Goal: Information Seeking & Learning: Learn about a topic

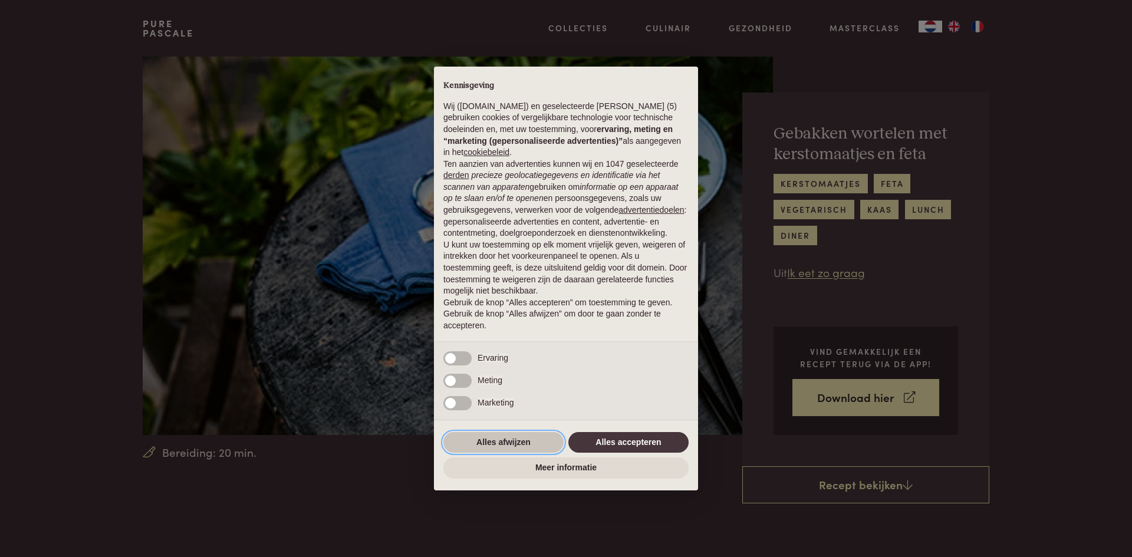
click at [526, 443] on button "Alles afwijzen" at bounding box center [503, 442] width 120 height 21
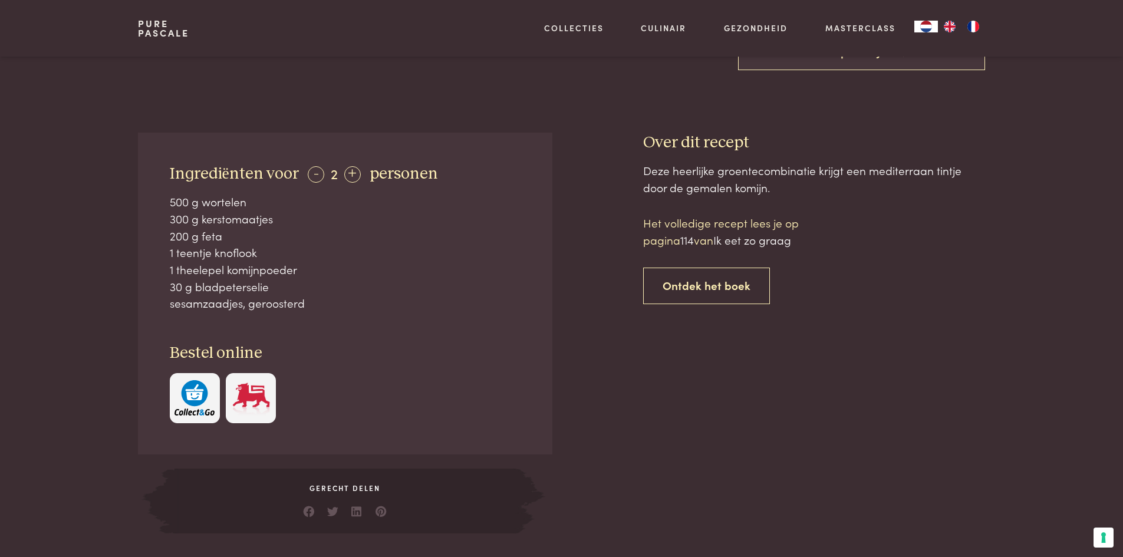
scroll to position [413, 0]
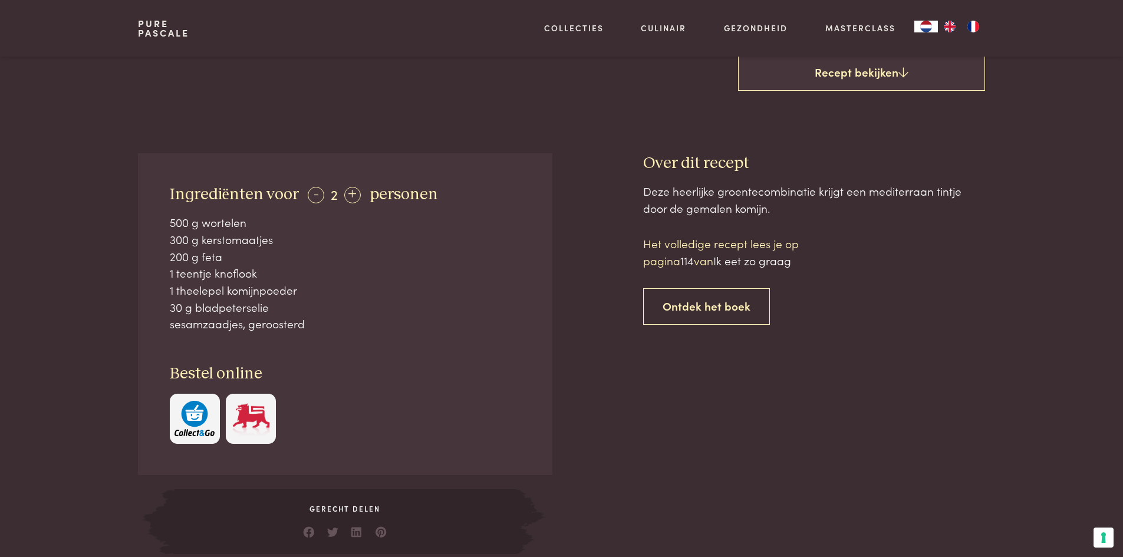
click at [777, 265] on span "Ik eet zo graag" at bounding box center [752, 260] width 78 height 16
click at [687, 311] on link "Ontdek het boek" at bounding box center [706, 306] width 127 height 37
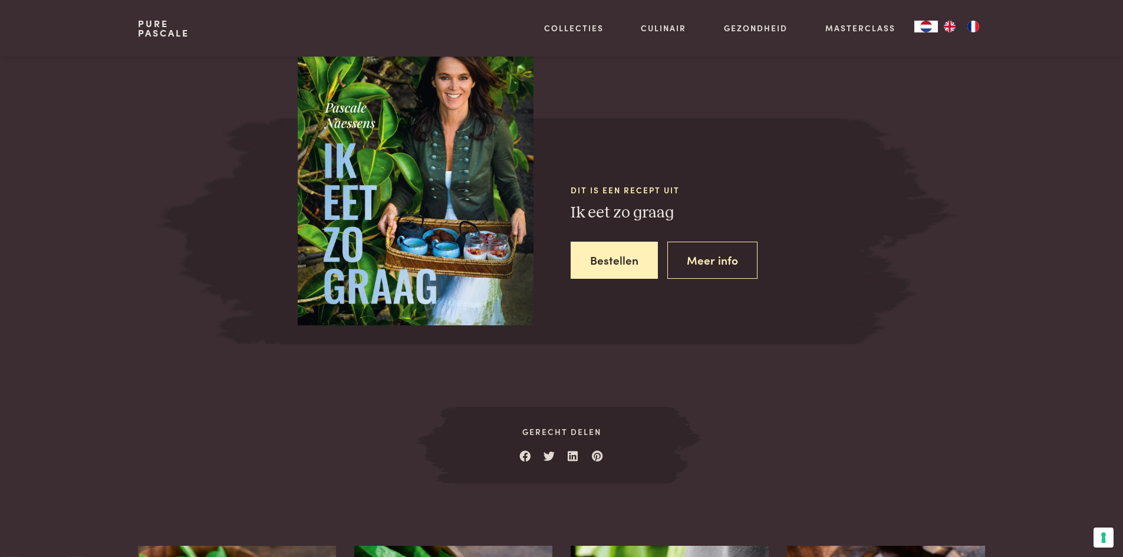
scroll to position [1092, 0]
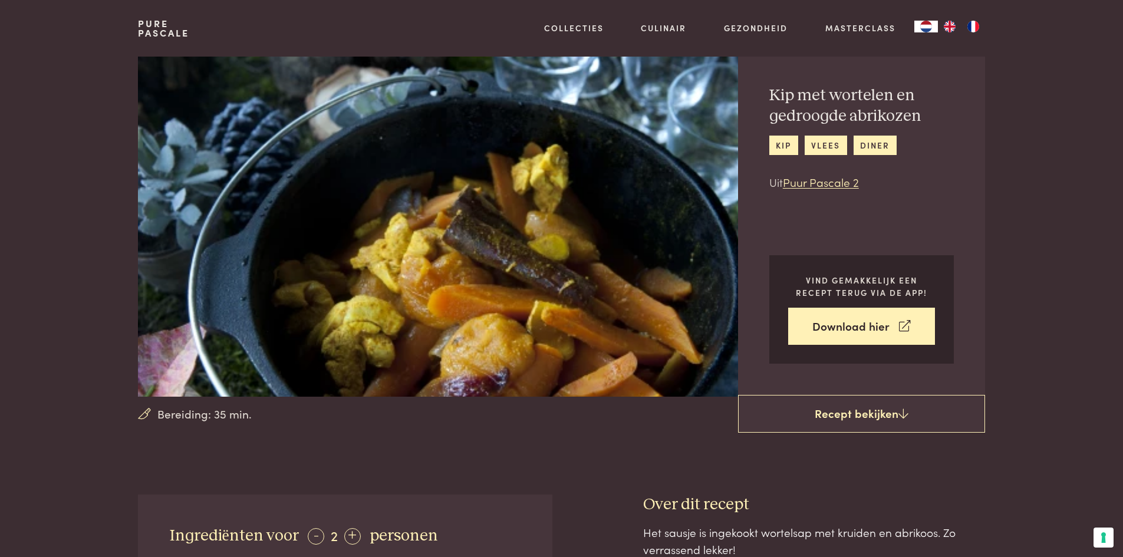
scroll to position [59, 0]
